Goal: Check status: Check status

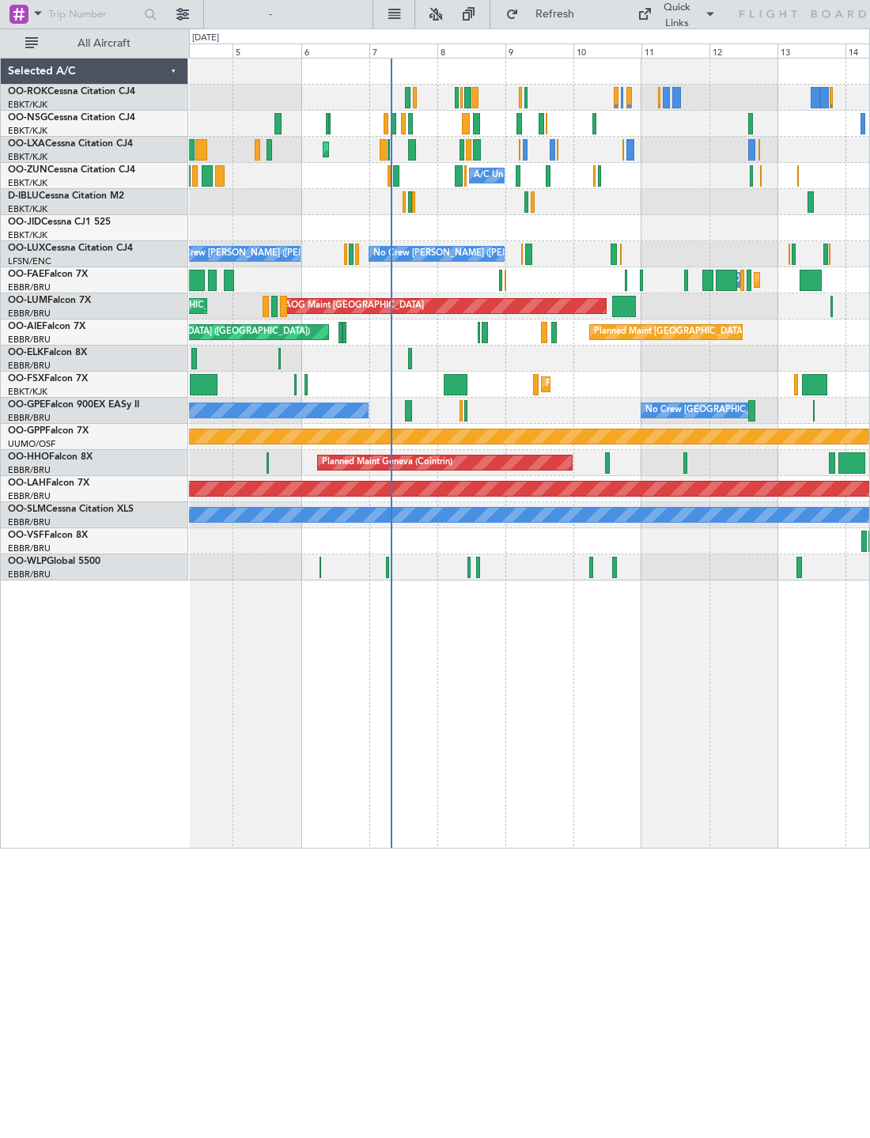
click at [552, 10] on span "Refresh" at bounding box center [555, 14] width 66 height 11
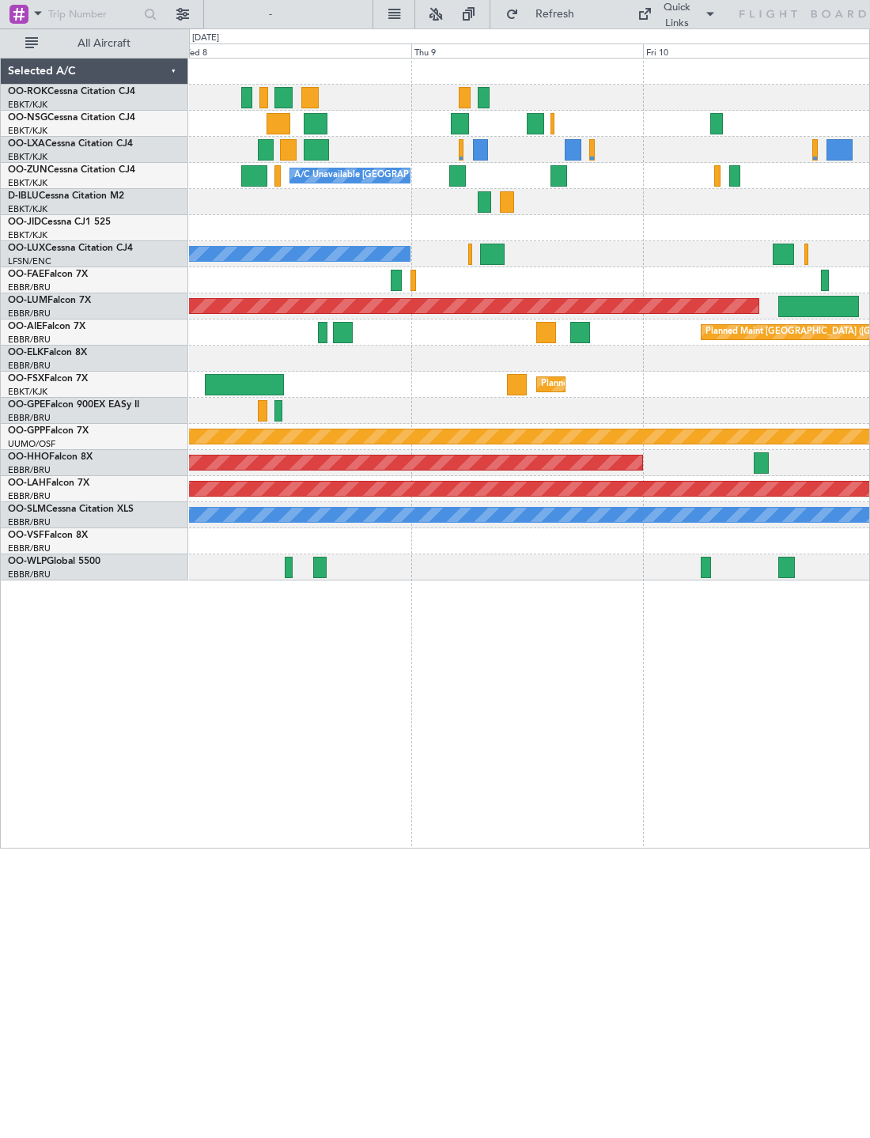
click at [540, 130] on div at bounding box center [536, 123] width 18 height 21
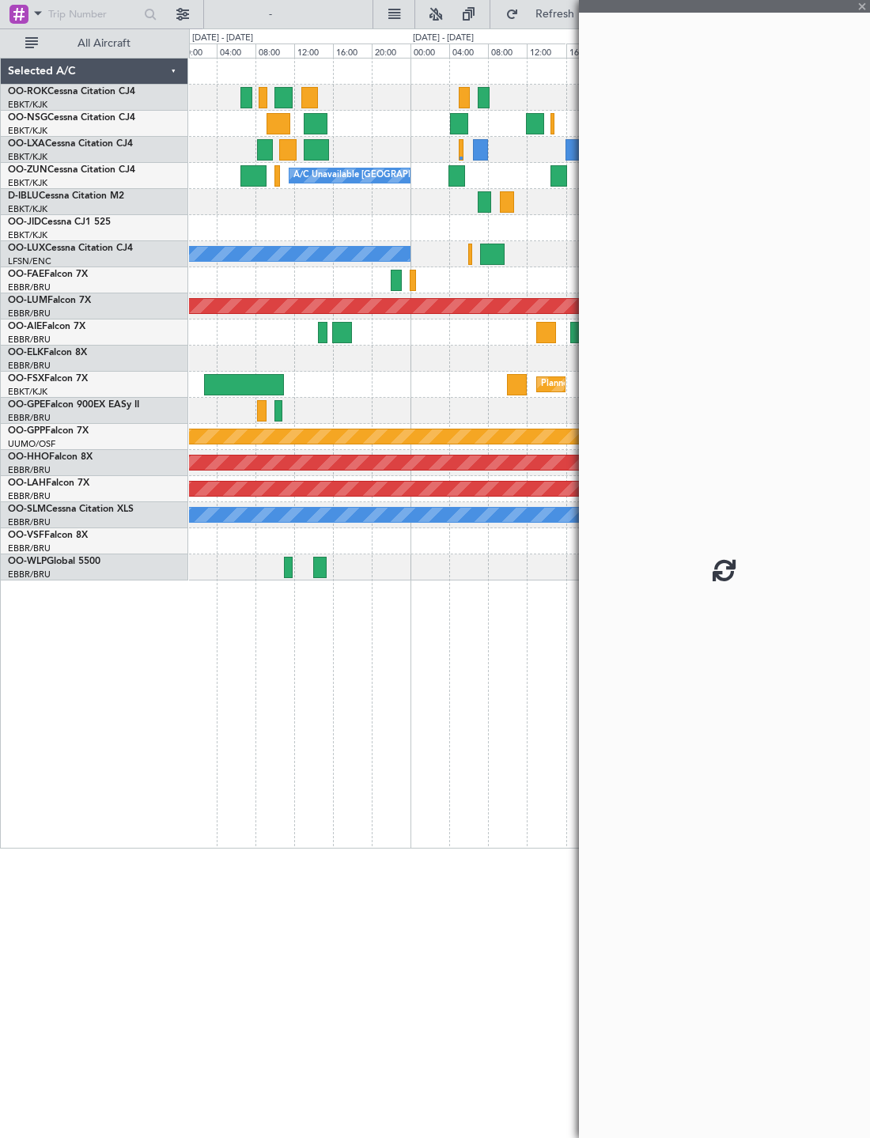
click at [866, 8] on div at bounding box center [724, 569] width 291 height 1138
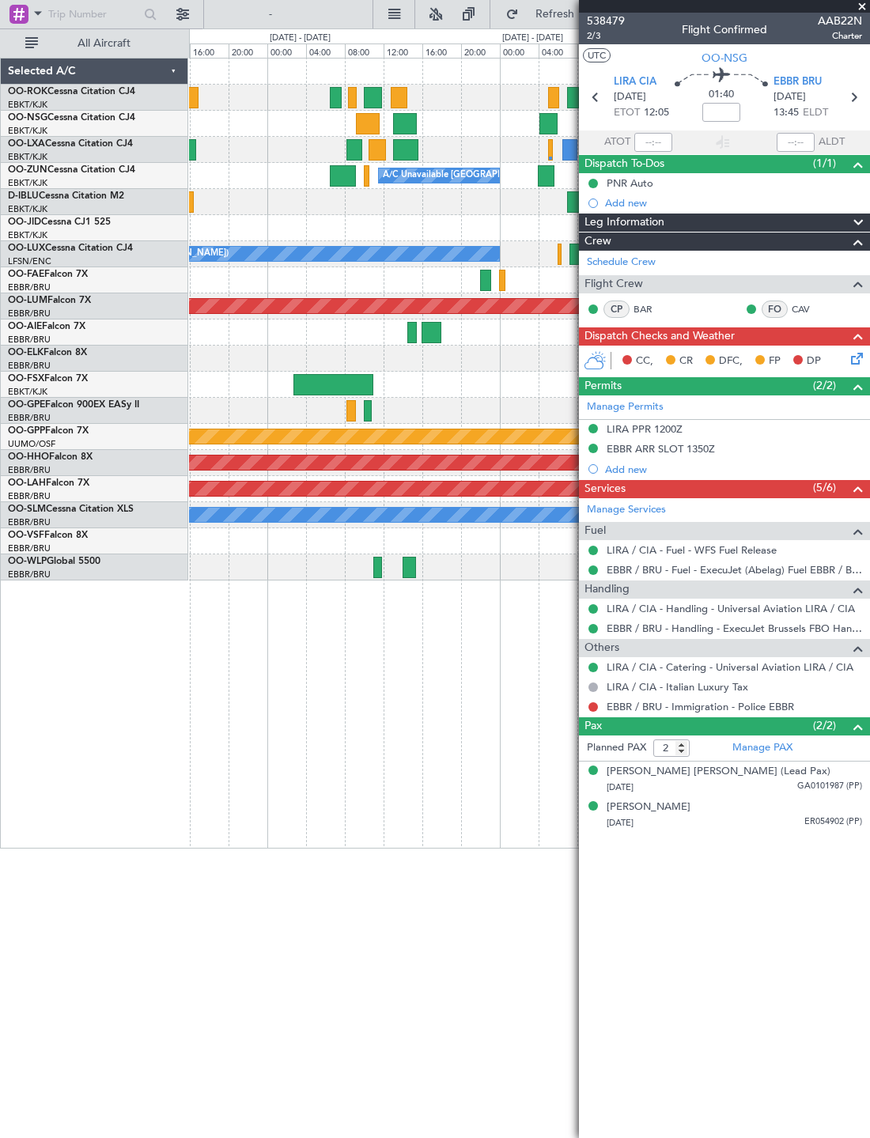
click at [866, 4] on span at bounding box center [862, 7] width 16 height 14
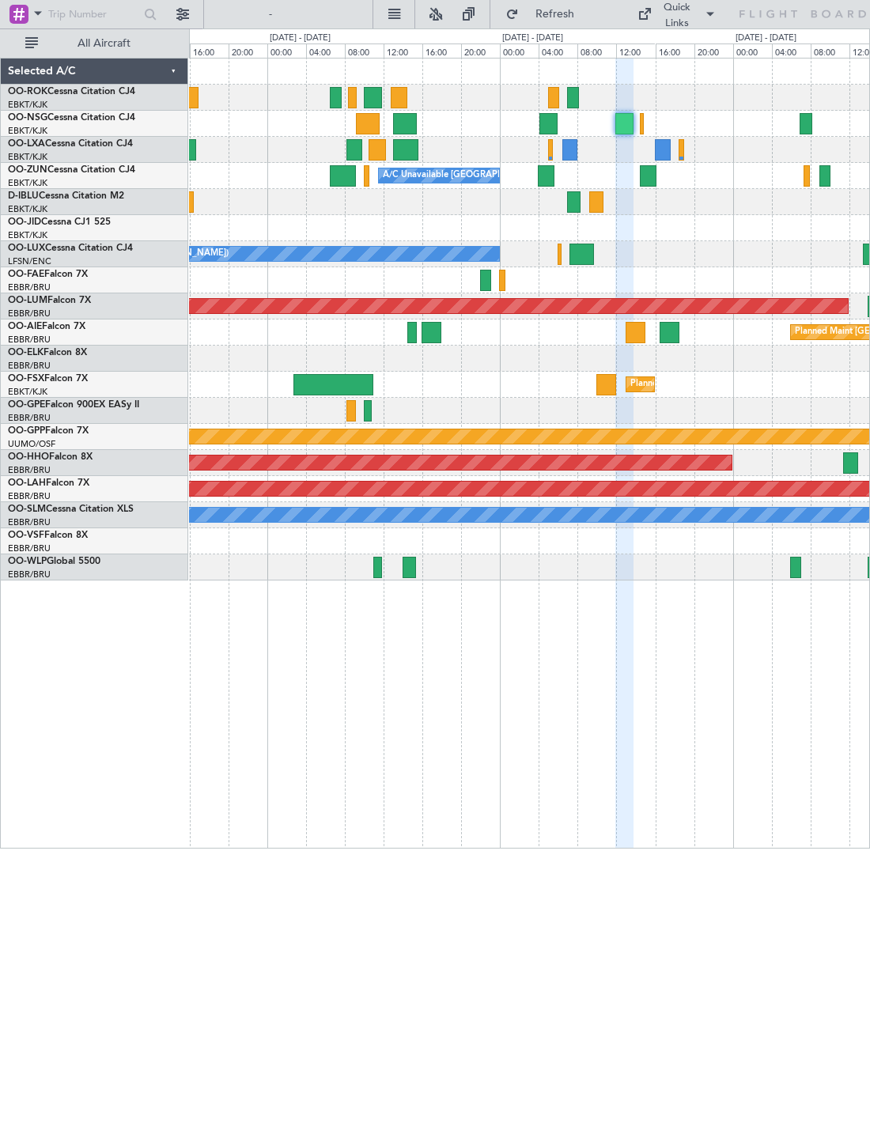
type input "0"
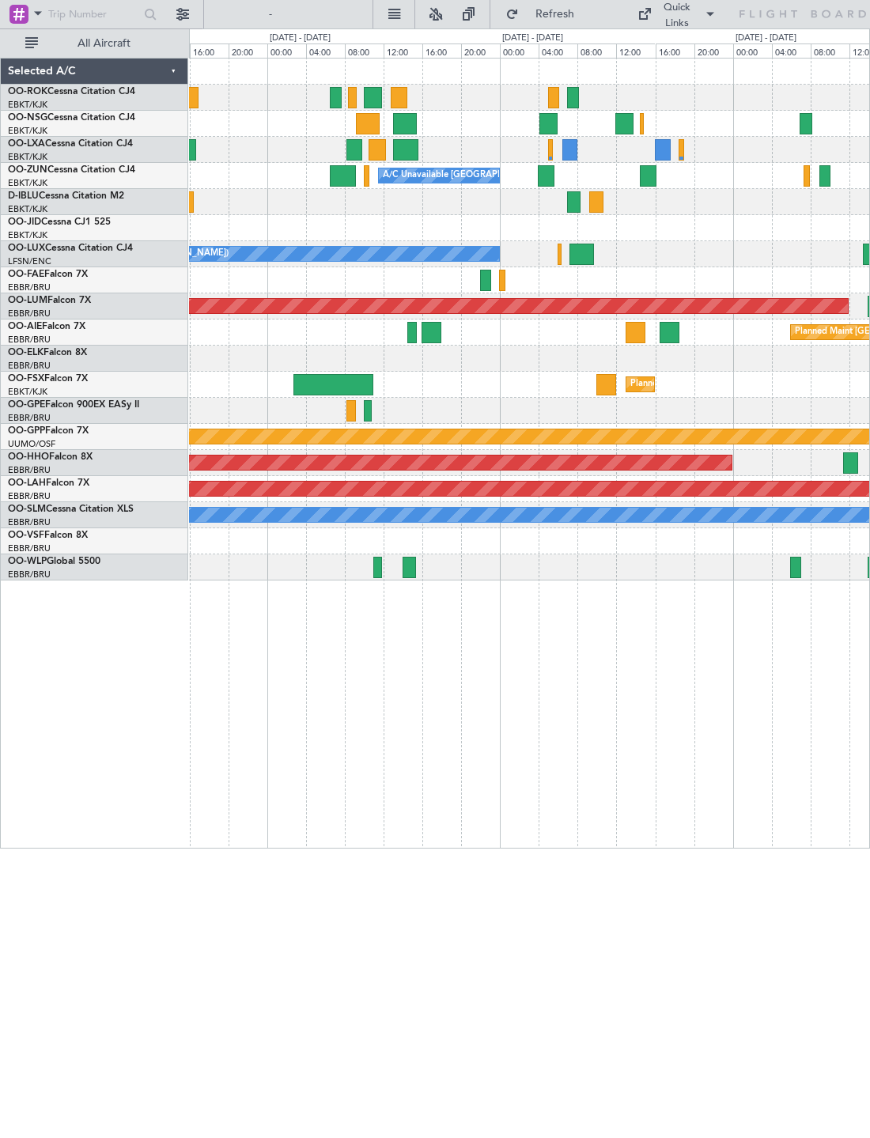
click at [548, 149] on div at bounding box center [551, 149] width 6 height 21
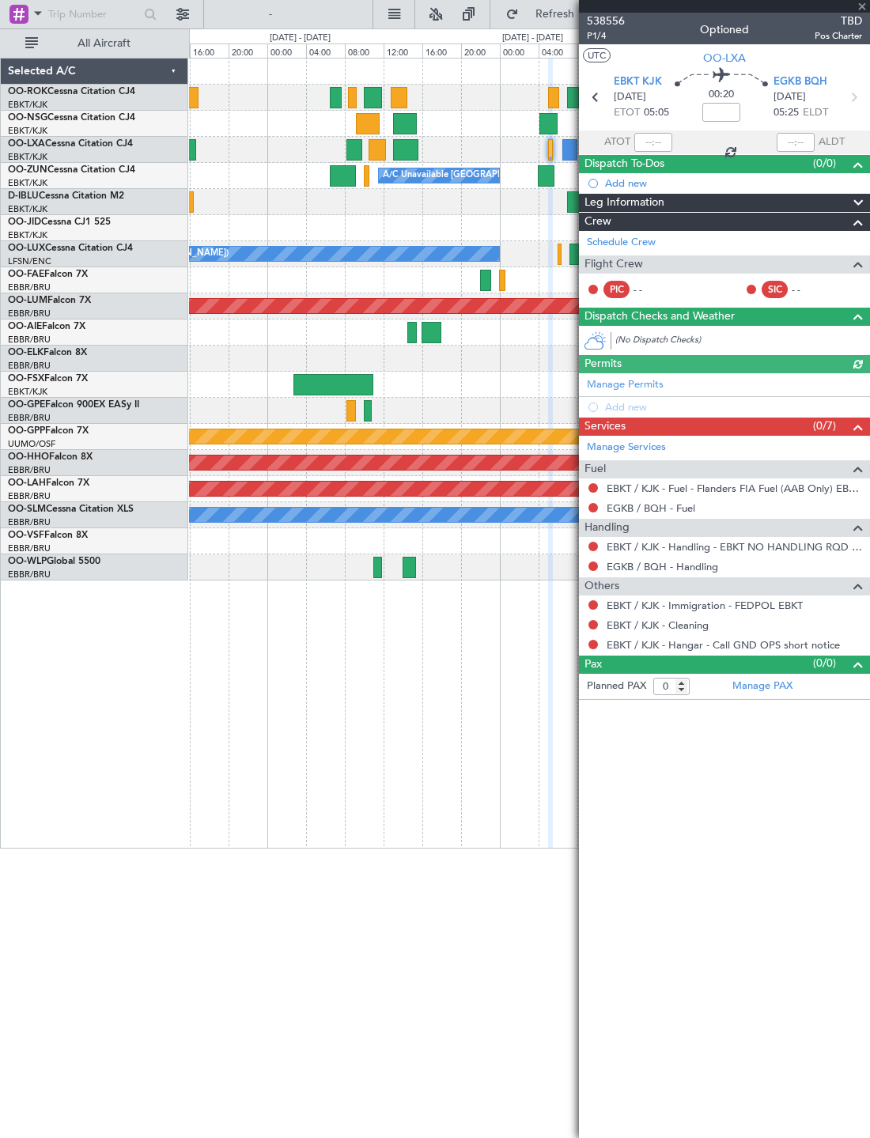
click at [868, 6] on div at bounding box center [724, 6] width 291 height 13
click at [869, 9] on span at bounding box center [862, 7] width 16 height 14
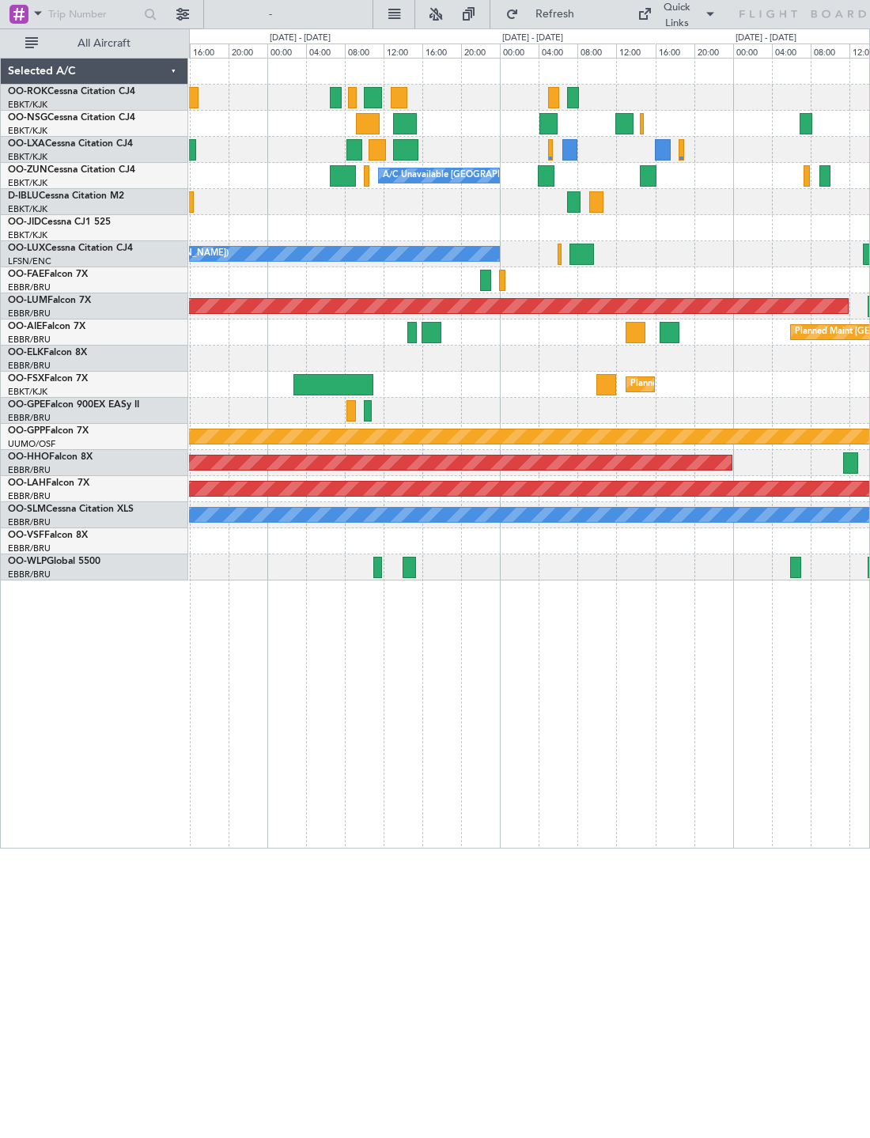
click at [578, 146] on div at bounding box center [529, 150] width 680 height 26
click at [574, 150] on div at bounding box center [569, 149] width 15 height 21
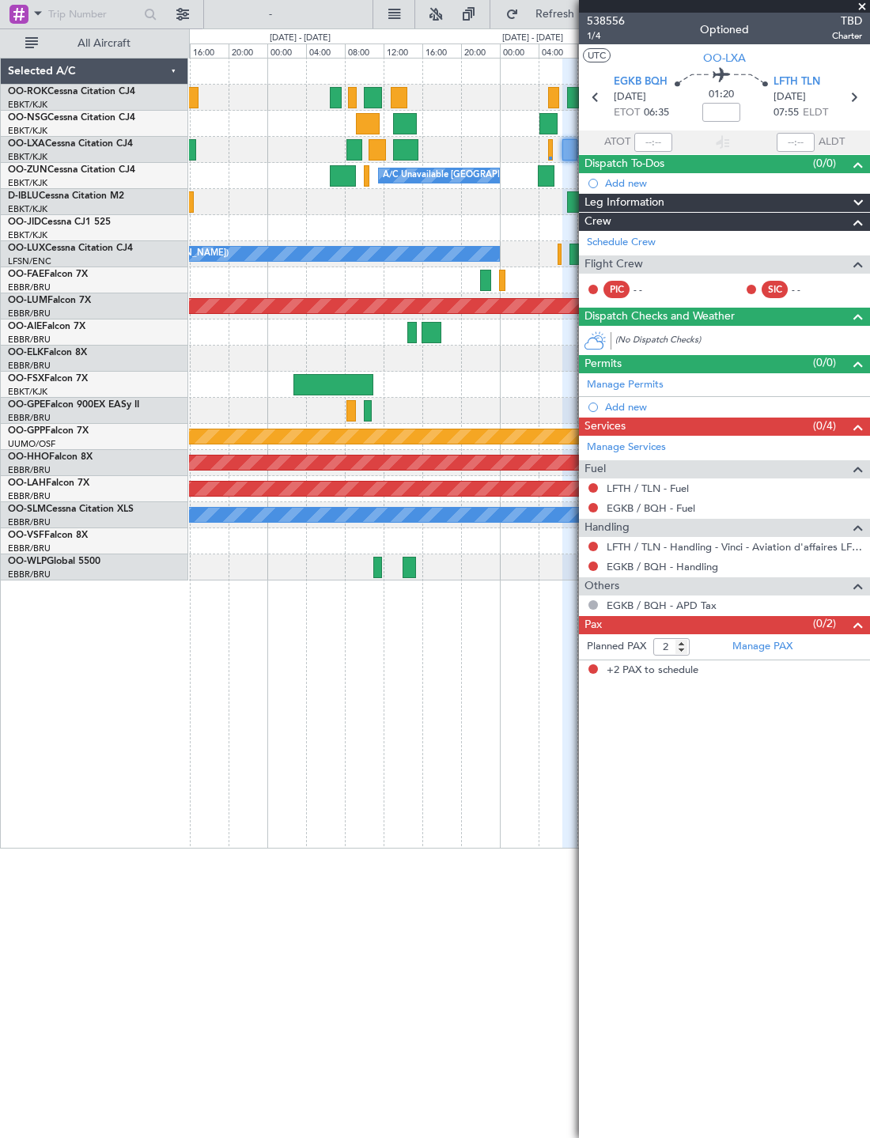
click at [866, 10] on span at bounding box center [862, 7] width 16 height 14
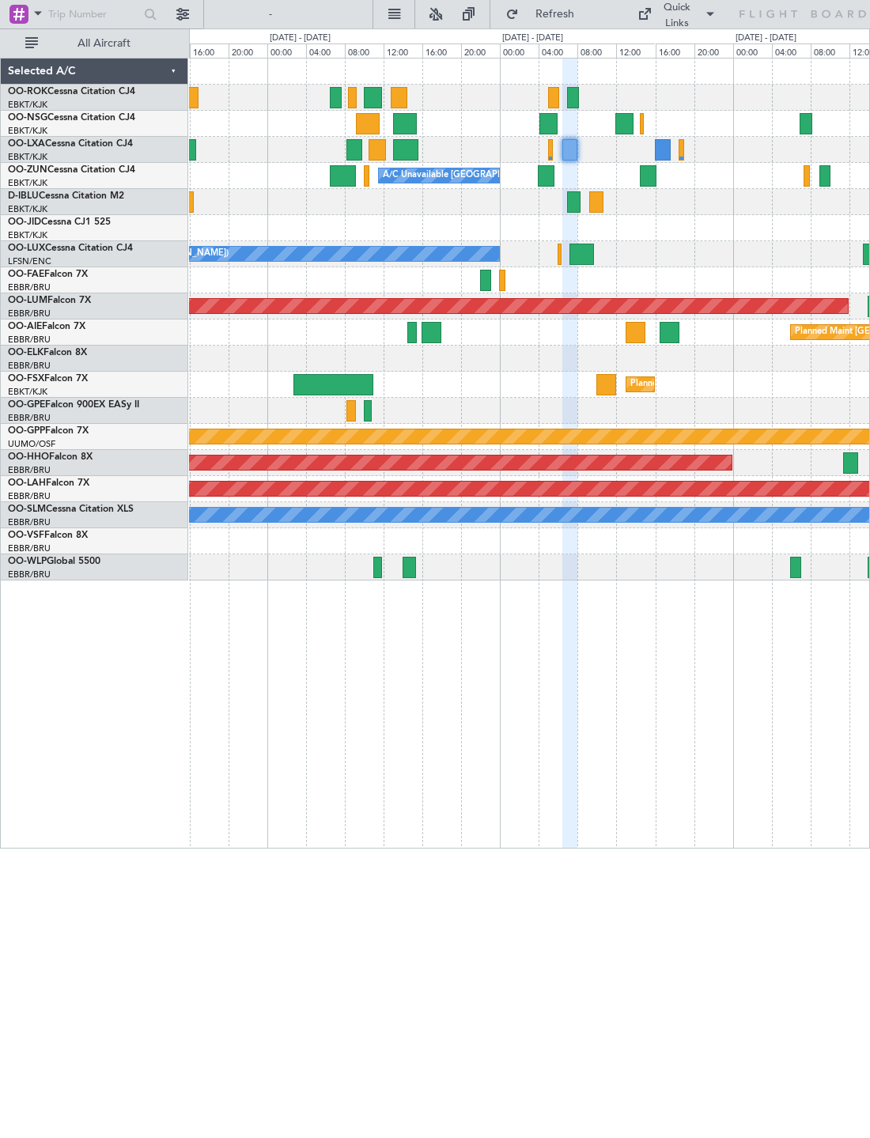
type input "0"
